Goal: Information Seeking & Learning: Learn about a topic

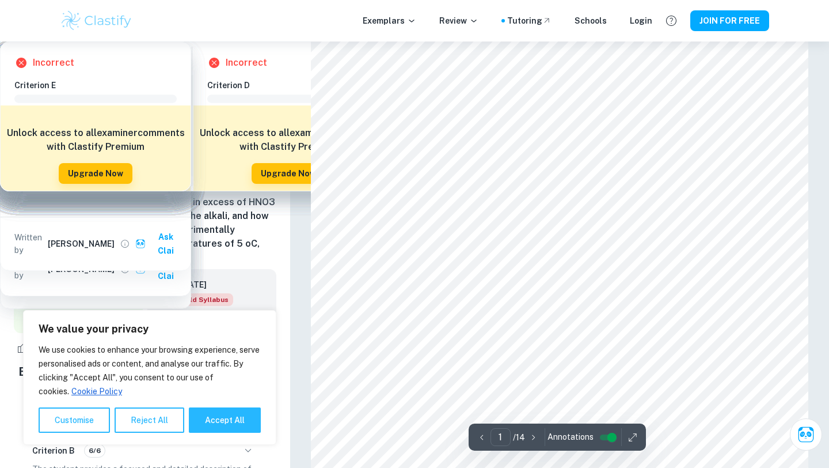
click at [141, 193] on h6 "How does the amount of calcium carbonate (CaCO3) vary in two different brands o…" at bounding box center [145, 216] width 263 height 97
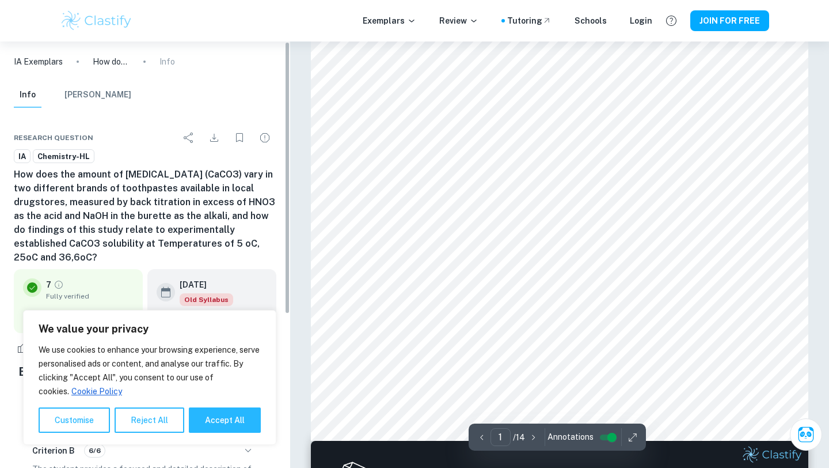
scroll to position [278, 0]
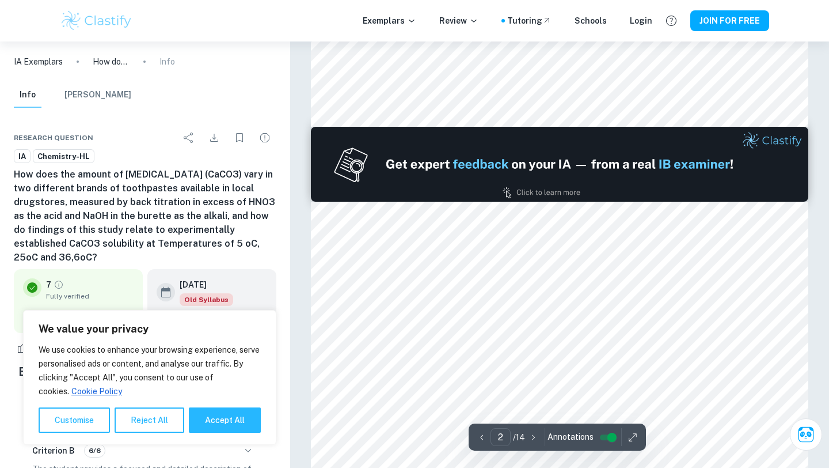
type input "1"
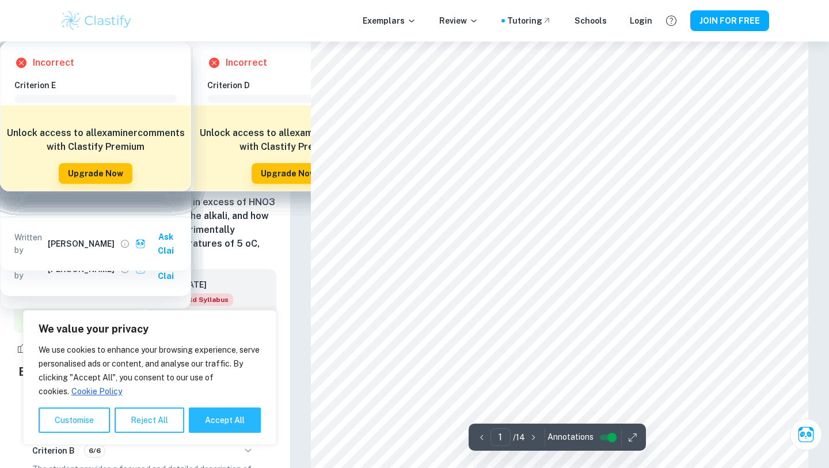
scroll to position [12, 0]
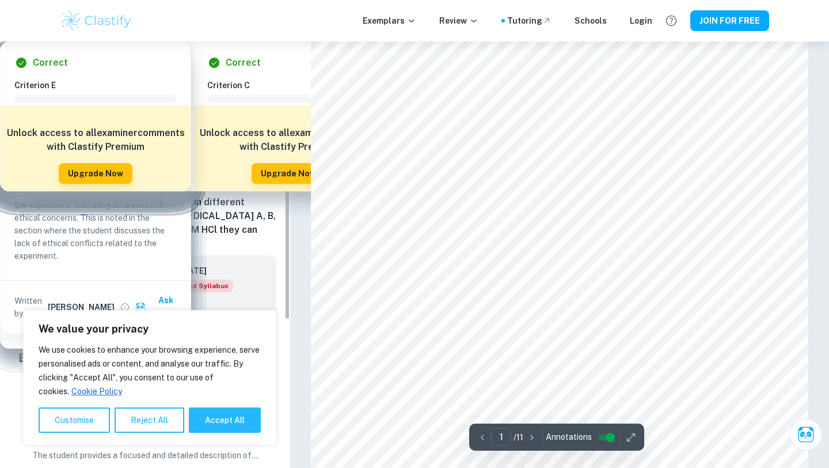
click at [154, 176] on h6 "How do different active ingredients (calcium carbonate, calcium carbonate and m…" at bounding box center [145, 209] width 263 height 83
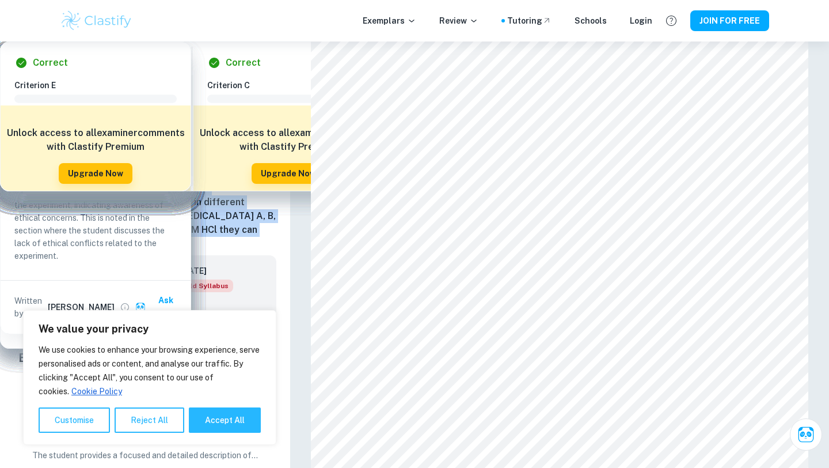
click at [154, 176] on h6 "How do different active ingredients (calcium carbonate, calcium carbonate and m…" at bounding box center [145, 209] width 263 height 83
click at [122, 229] on h6 "How do different active ingredients (calcium carbonate, calcium carbonate and m…" at bounding box center [145, 209] width 263 height 83
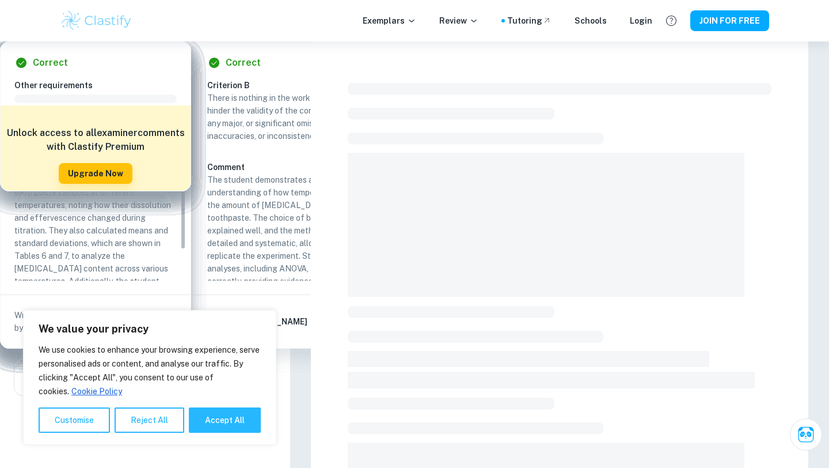
click at [132, 170] on h6 "How does the amount of calcium carbonate (CaCO3) in Colgate Maximum Cavity Prot…" at bounding box center [145, 202] width 263 height 69
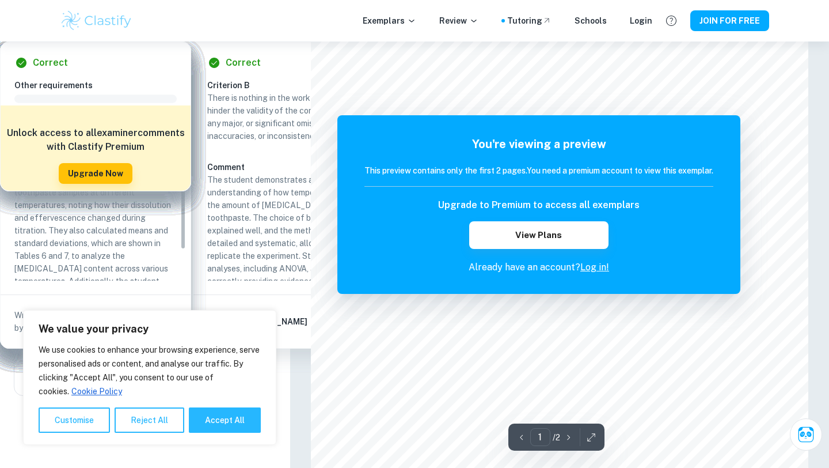
click at [132, 170] on h6 "How does the amount of calcium carbonate (CaCO3) in Colgate Maximum Cavity Prot…" at bounding box center [145, 202] width 263 height 69
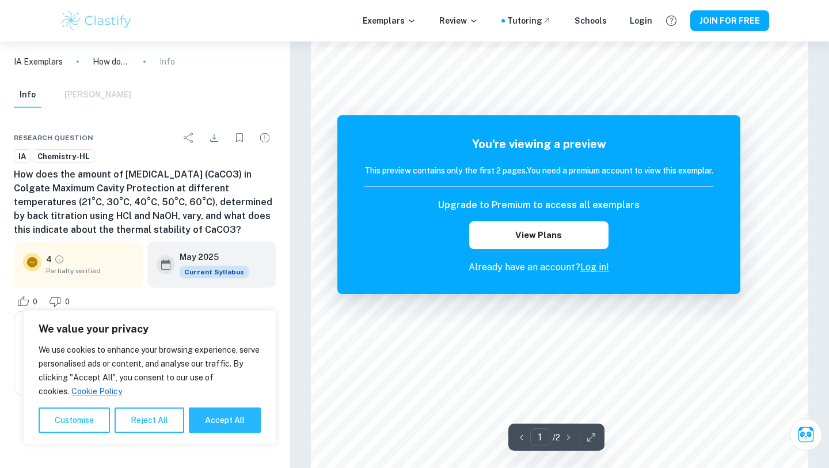
scroll to position [790, 0]
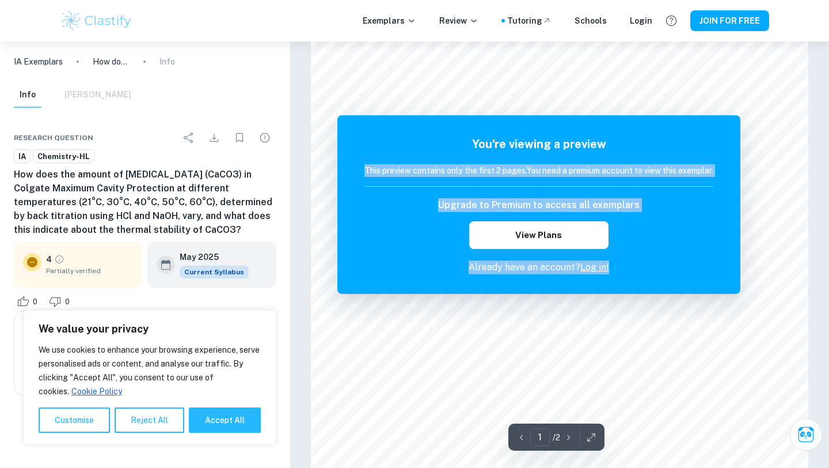
drag, startPoint x: 707, startPoint y: 147, endPoint x: 707, endPoint y: 289, distance: 141.1
click at [707, 287] on div "You're viewing a preview This preview contains only the first 2 pages. You need…" at bounding box center [538, 204] width 403 height 179
click at [649, 230] on div "Upgrade to Premium to access all exemplars View Plans" at bounding box center [539, 223] width 349 height 51
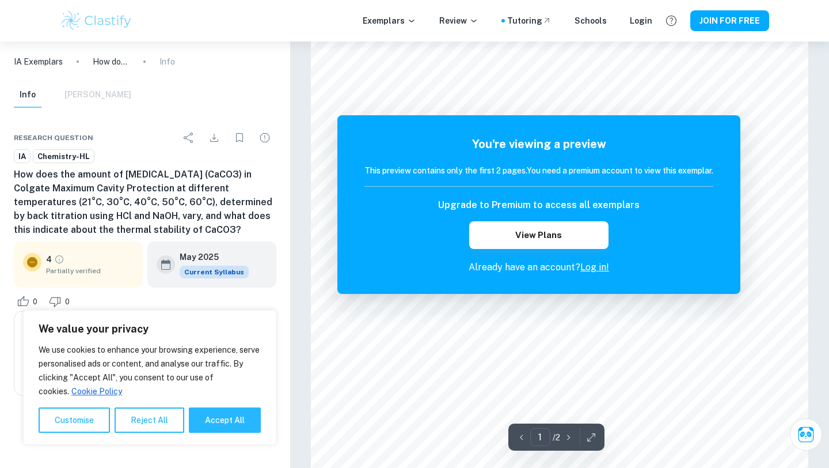
click at [532, 168] on h6 "This preview contains only the first 2 pages. You need a premium account to vie…" at bounding box center [539, 170] width 349 height 13
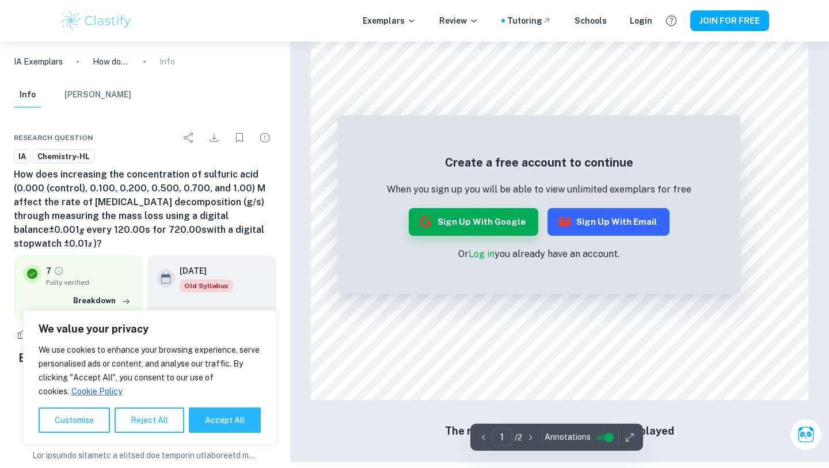
scroll to position [924, 0]
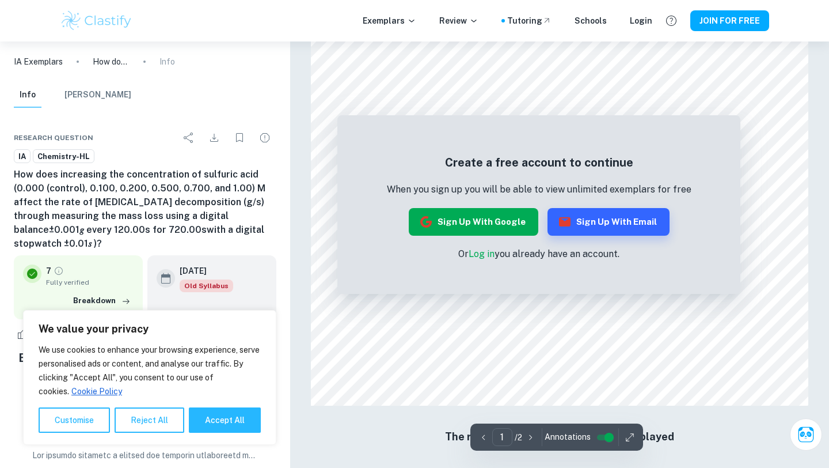
click at [486, 209] on button "Sign up with Google" at bounding box center [474, 222] width 130 height 28
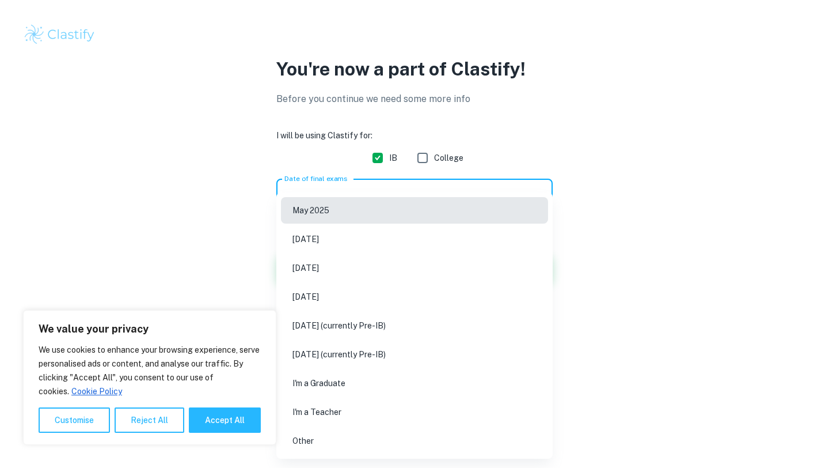
click at [394, 192] on body "We value your privacy We use cookies to enhance your browsing experience, serve…" at bounding box center [414, 234] width 829 height 468
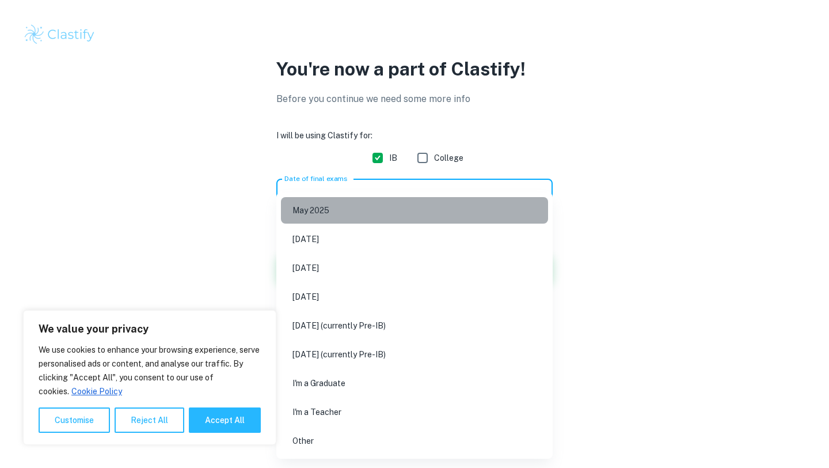
click at [373, 217] on li "May 2025" at bounding box center [414, 210] width 267 height 26
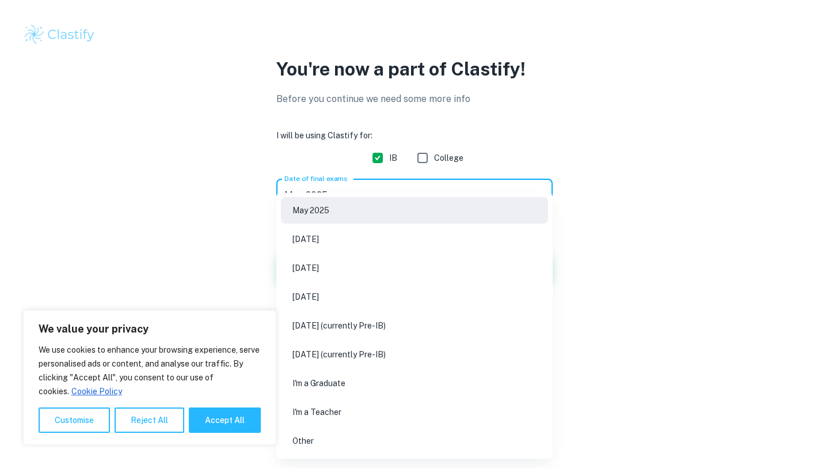
click at [348, 198] on body "We value your privacy We use cookies to enhance your browsing experience, serve…" at bounding box center [414, 234] width 829 height 468
click at [360, 272] on li "[DATE]" at bounding box center [414, 268] width 267 height 26
type input "M26"
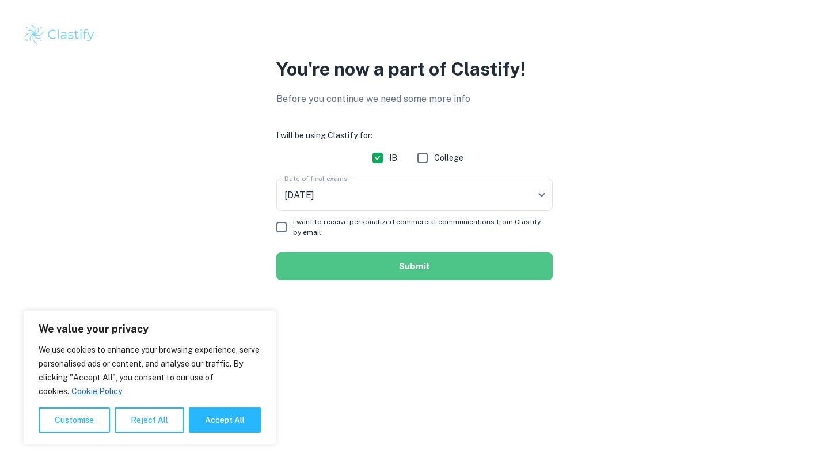
click at [346, 260] on button "Submit" at bounding box center [414, 266] width 276 height 28
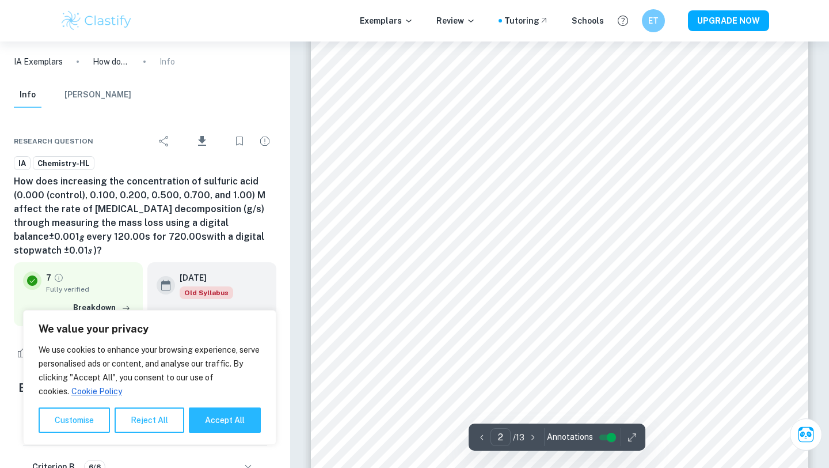
type input "1"
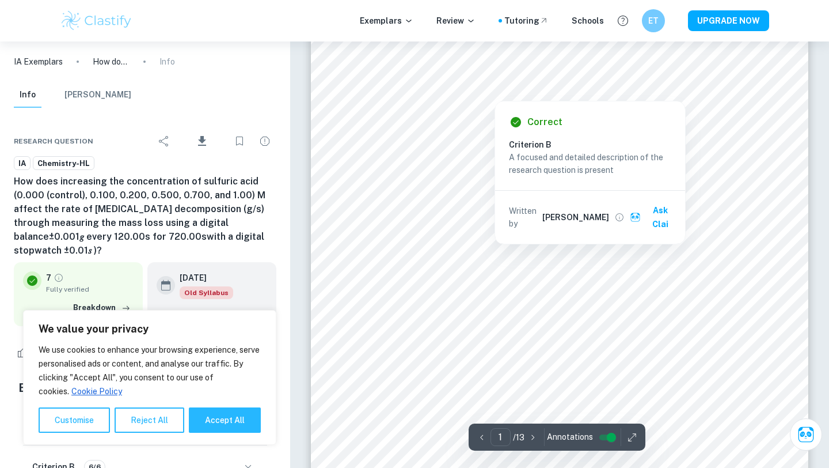
scroll to position [90, 0]
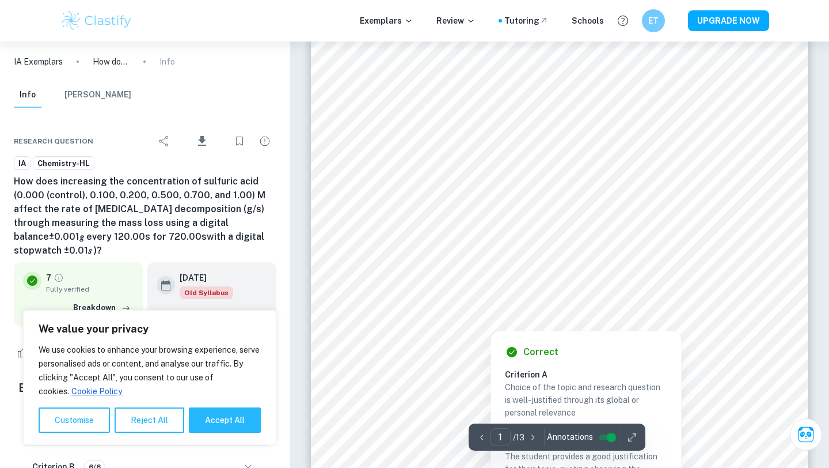
click at [410, 275] on div at bounding box center [529, 277] width 379 height 13
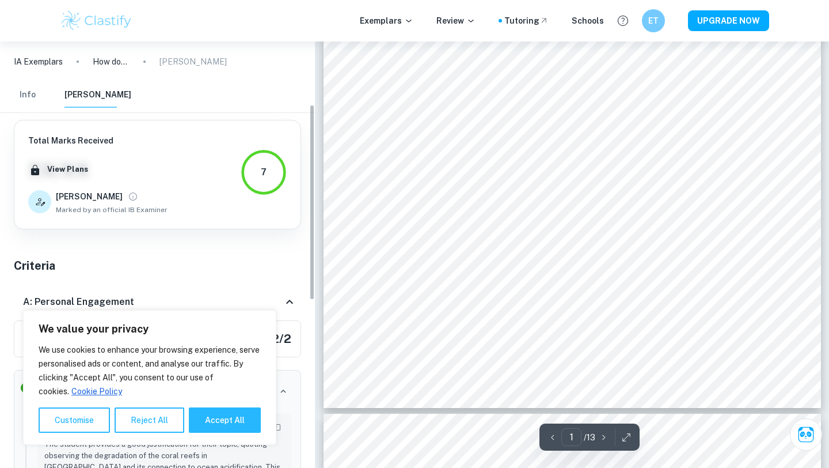
scroll to position [136, 0]
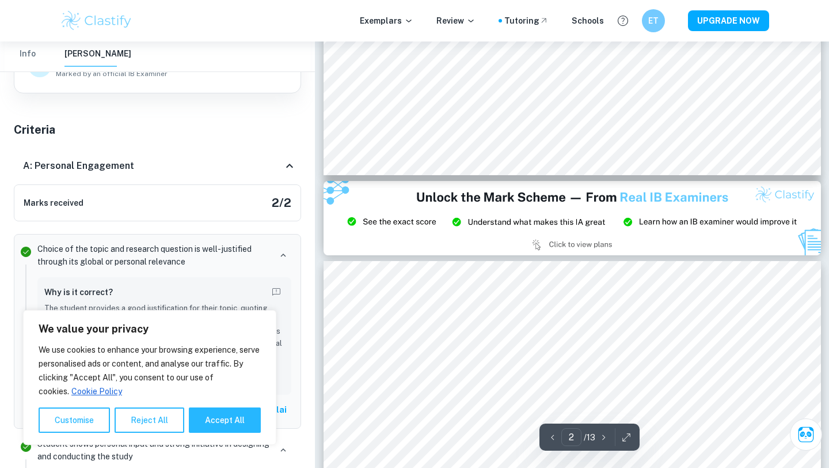
type input "3"
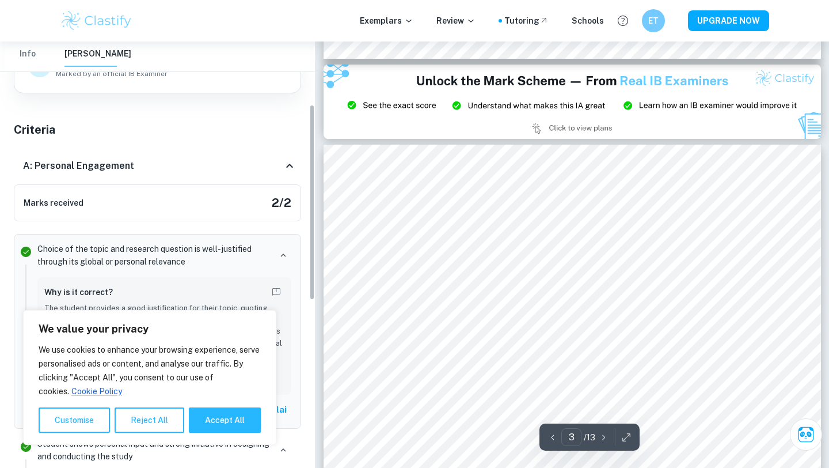
scroll to position [0, 0]
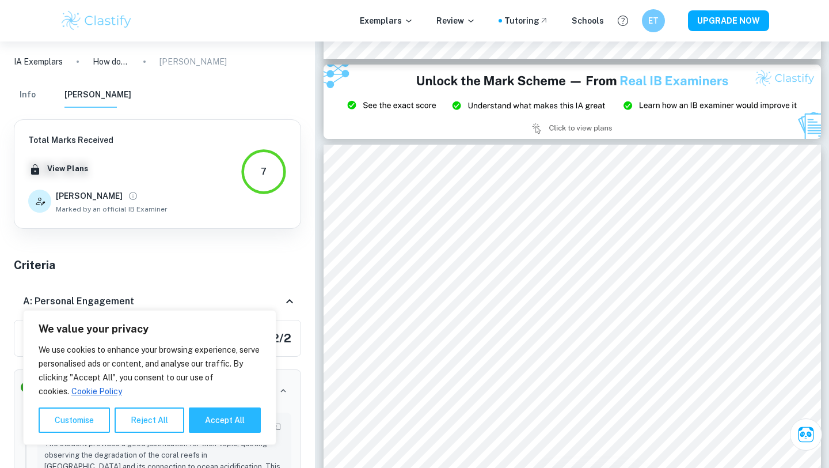
click at [220, 422] on button "Accept All" at bounding box center [225, 419] width 72 height 25
checkbox input "true"
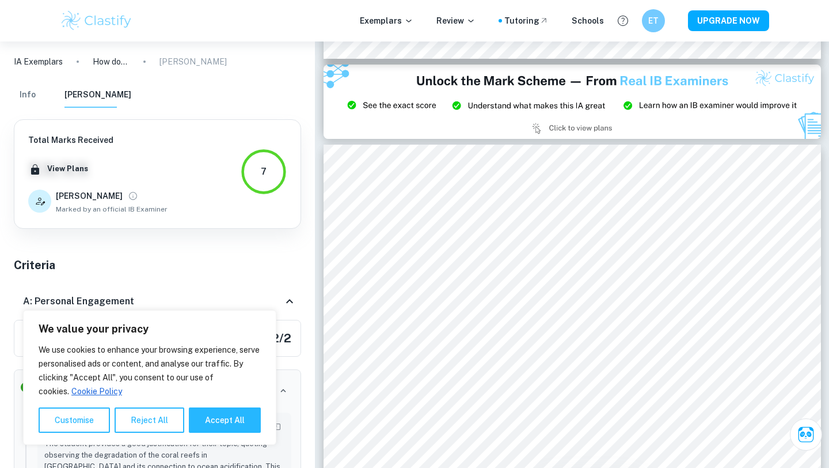
checkbox input "true"
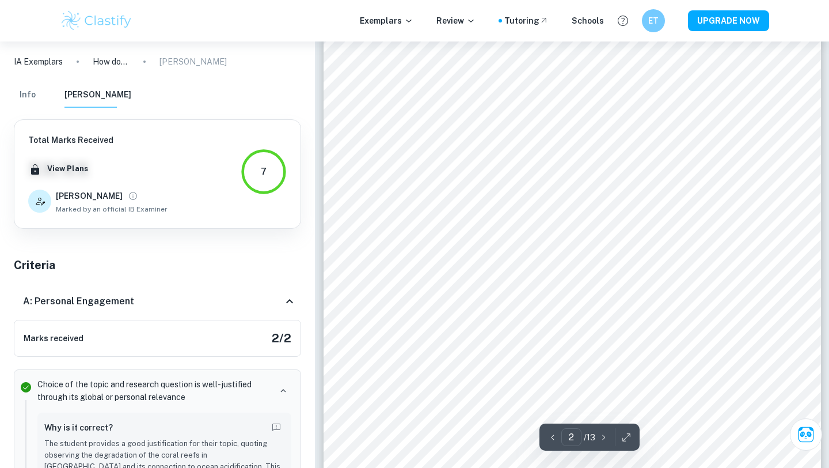
type input "1"
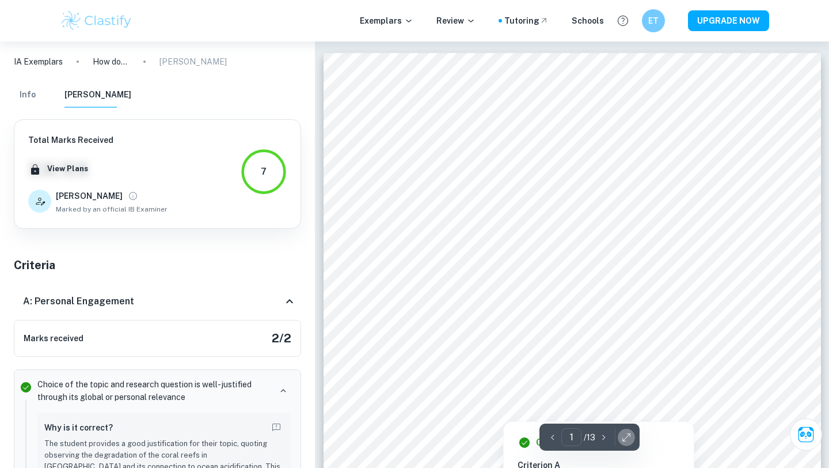
click at [624, 432] on icon "button" at bounding box center [627, 437] width 12 height 12
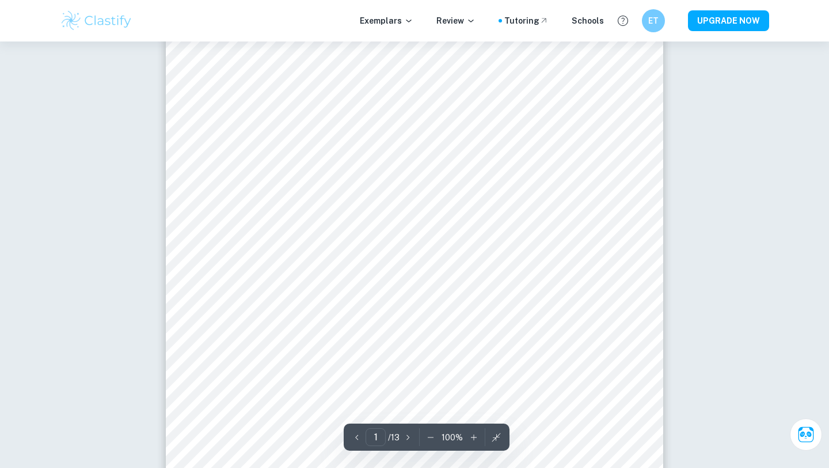
scroll to position [207, 0]
